Goal: Task Accomplishment & Management: Complete application form

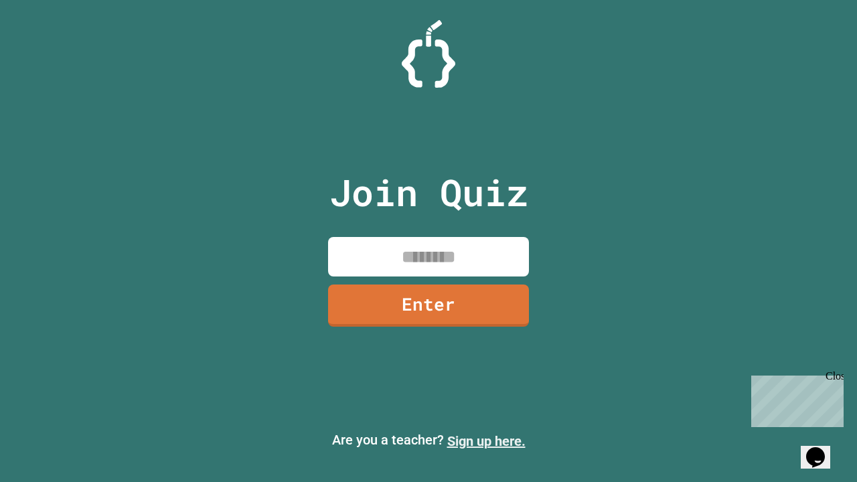
click at [486, 441] on link "Sign up here." at bounding box center [486, 441] width 78 height 16
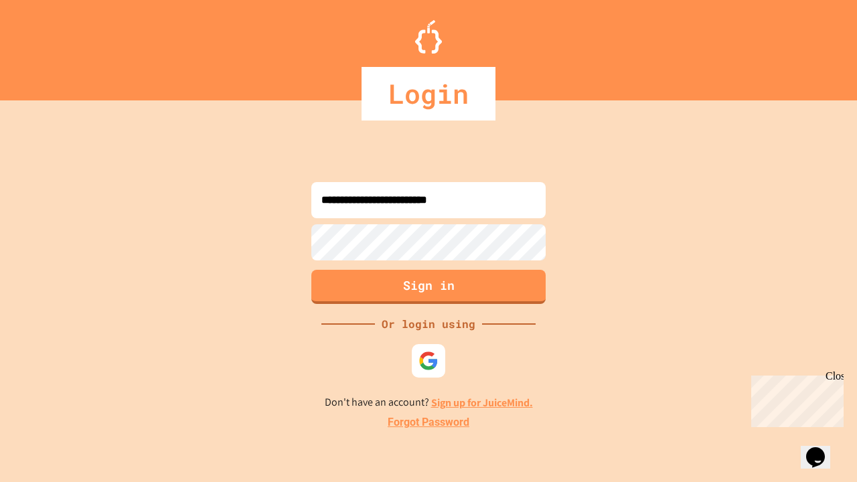
type input "**********"
